Goal: Check status: Check status

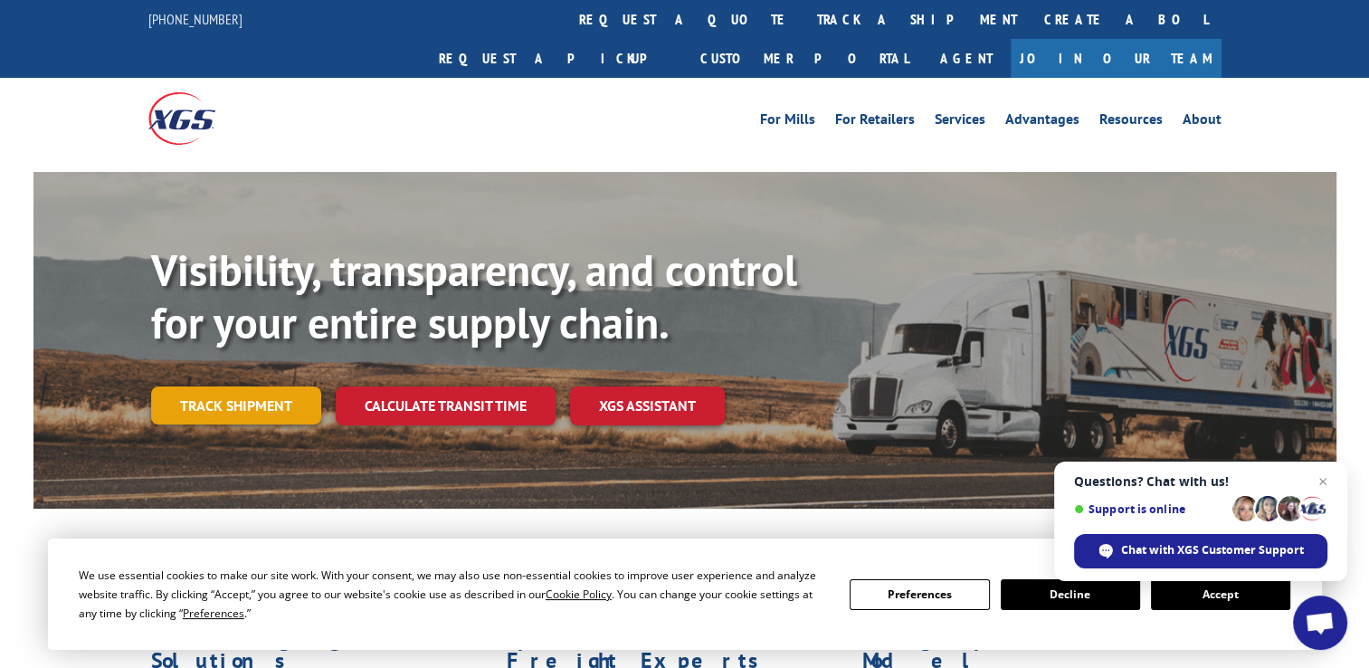
click at [285, 386] on link "Track shipment" at bounding box center [236, 405] width 170 height 38
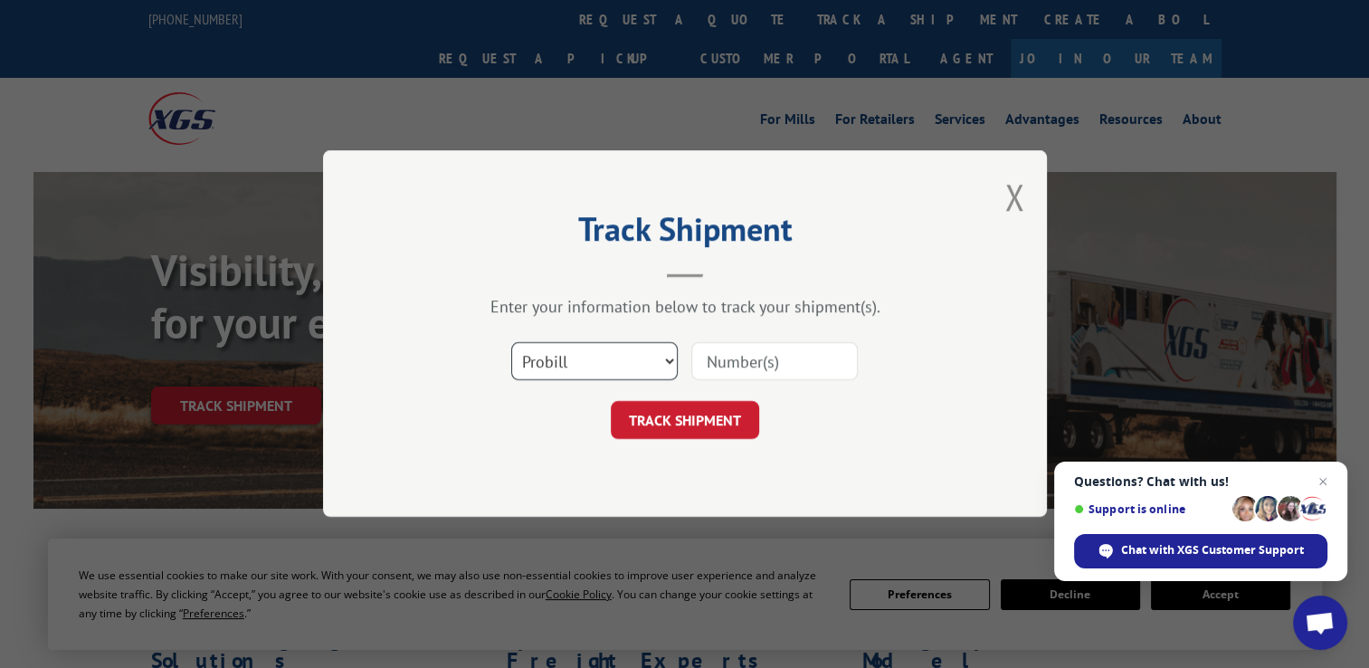
click at [615, 353] on select "Select category... Probill BOL PO" at bounding box center [594, 362] width 167 height 38
select select "bol"
click at [511, 343] on select "Select category... Probill BOL PO" at bounding box center [594, 362] width 167 height 38
click at [771, 366] on input at bounding box center [774, 362] width 167 height 38
paste input "7068778"
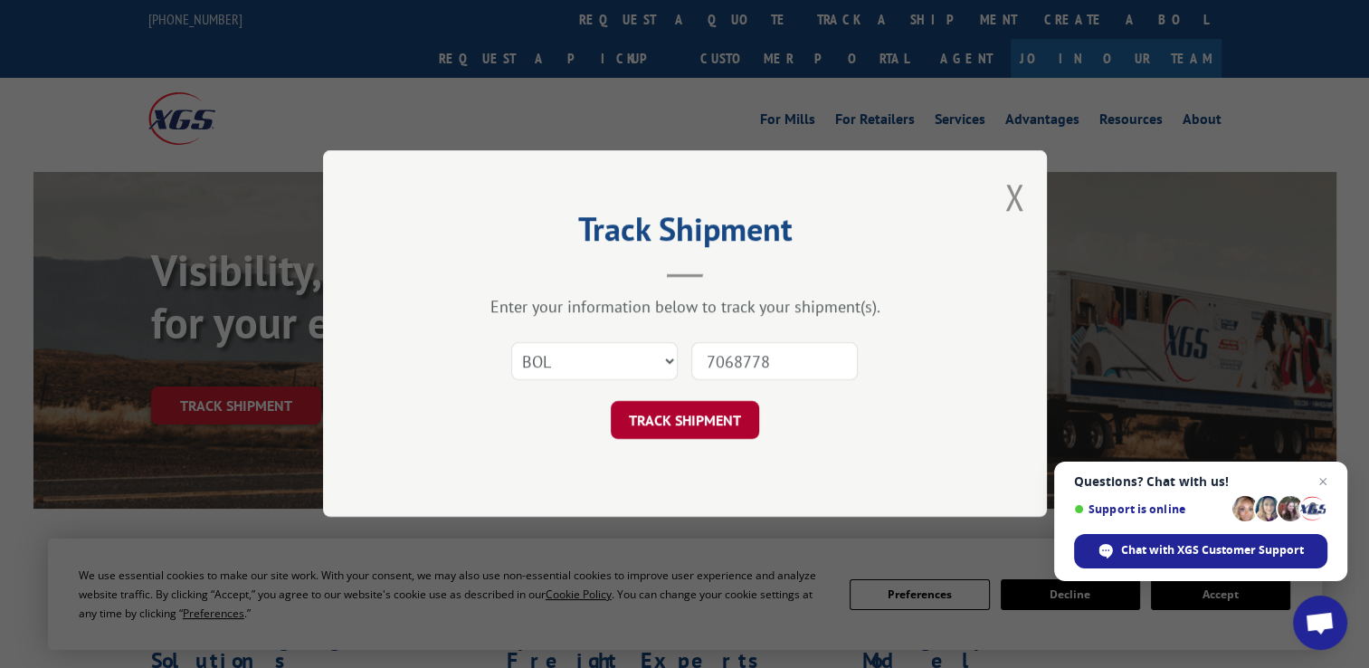
type input "7068778"
click at [724, 414] on button "TRACK SHIPMENT" at bounding box center [685, 421] width 148 height 38
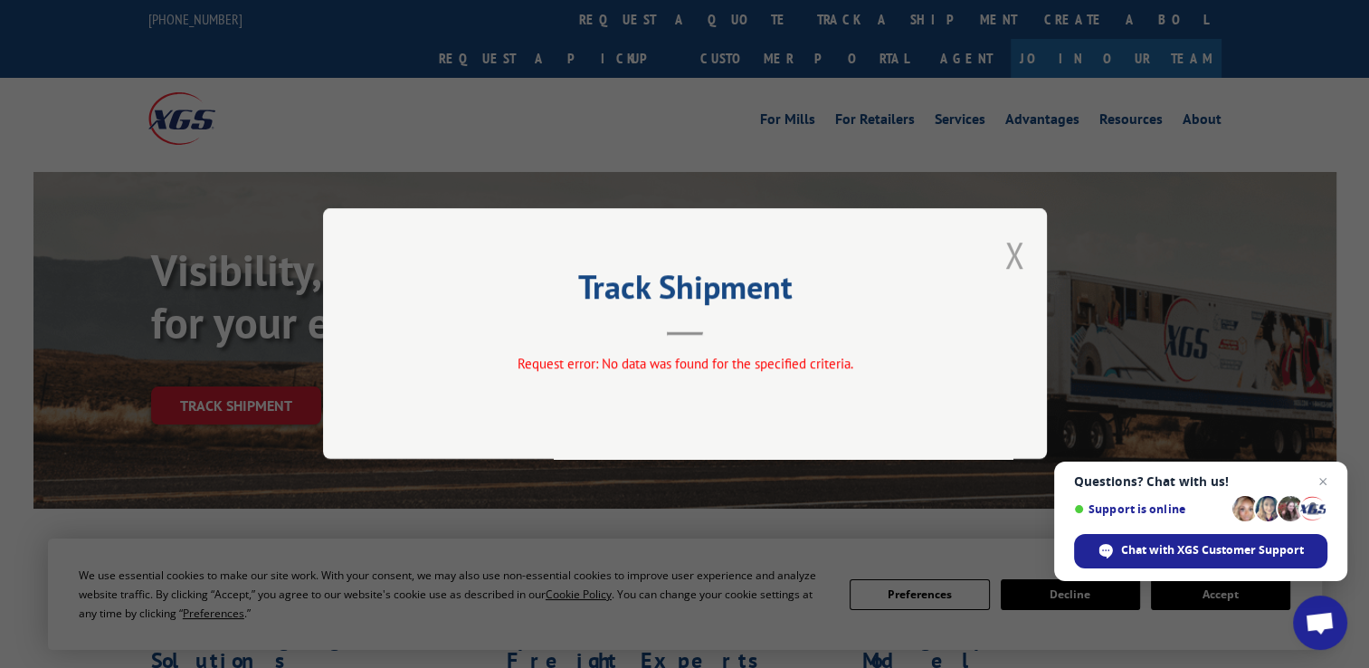
click at [1018, 252] on button "Close modal" at bounding box center [1015, 255] width 20 height 48
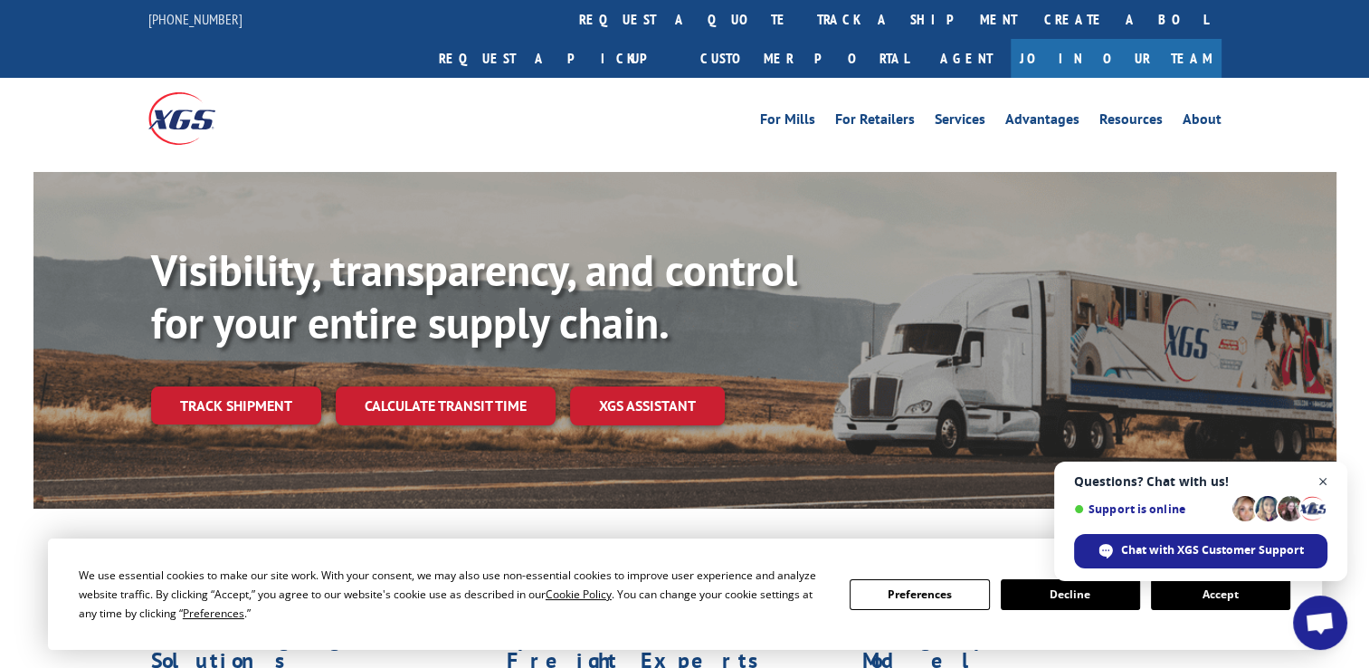
click at [1322, 480] on span "Close chat" at bounding box center [1323, 482] width 23 height 23
